Goal: Task Accomplishment & Management: Manage account settings

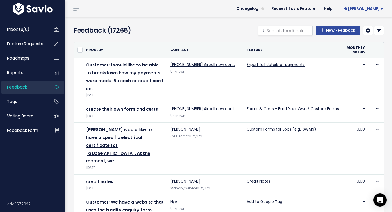
click at [381, 5] on link "Hi [PERSON_NAME]" at bounding box center [362, 9] width 51 height 8
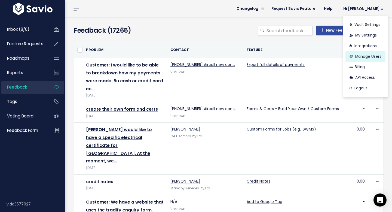
click at [365, 54] on link "Manage Users" at bounding box center [366, 56] width 40 height 11
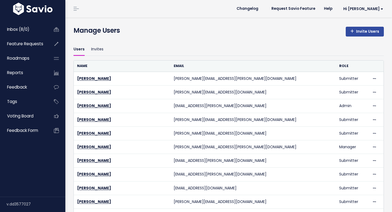
click at [355, 37] on div "Manage Users Invite Users" at bounding box center [229, 32] width 311 height 12
click at [357, 35] on link "Invite Users" at bounding box center [365, 32] width 38 height 10
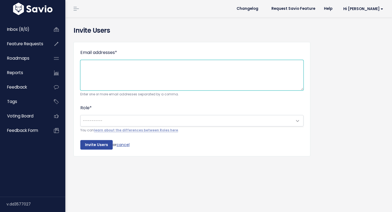
click at [138, 64] on textarea "Email addresses *" at bounding box center [191, 75] width 223 height 31
paste textarea "[EMAIL_ADDRESS][PERSON_NAME][DOMAIN_NAME]"
type textarea "Karisma.arcilla@tradifyhq.com"
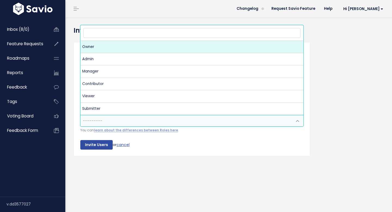
click at [148, 123] on span "---------" at bounding box center [187, 120] width 212 height 11
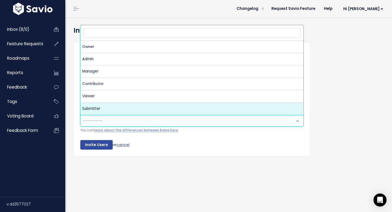
select select "SUBMITTER"
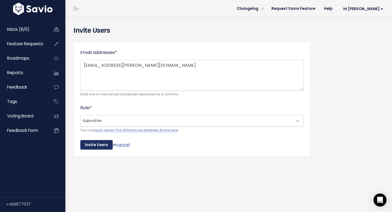
click at [103, 143] on input "Invite Users" at bounding box center [96, 145] width 32 height 10
